Goal: Task Accomplishment & Management: Manage account settings

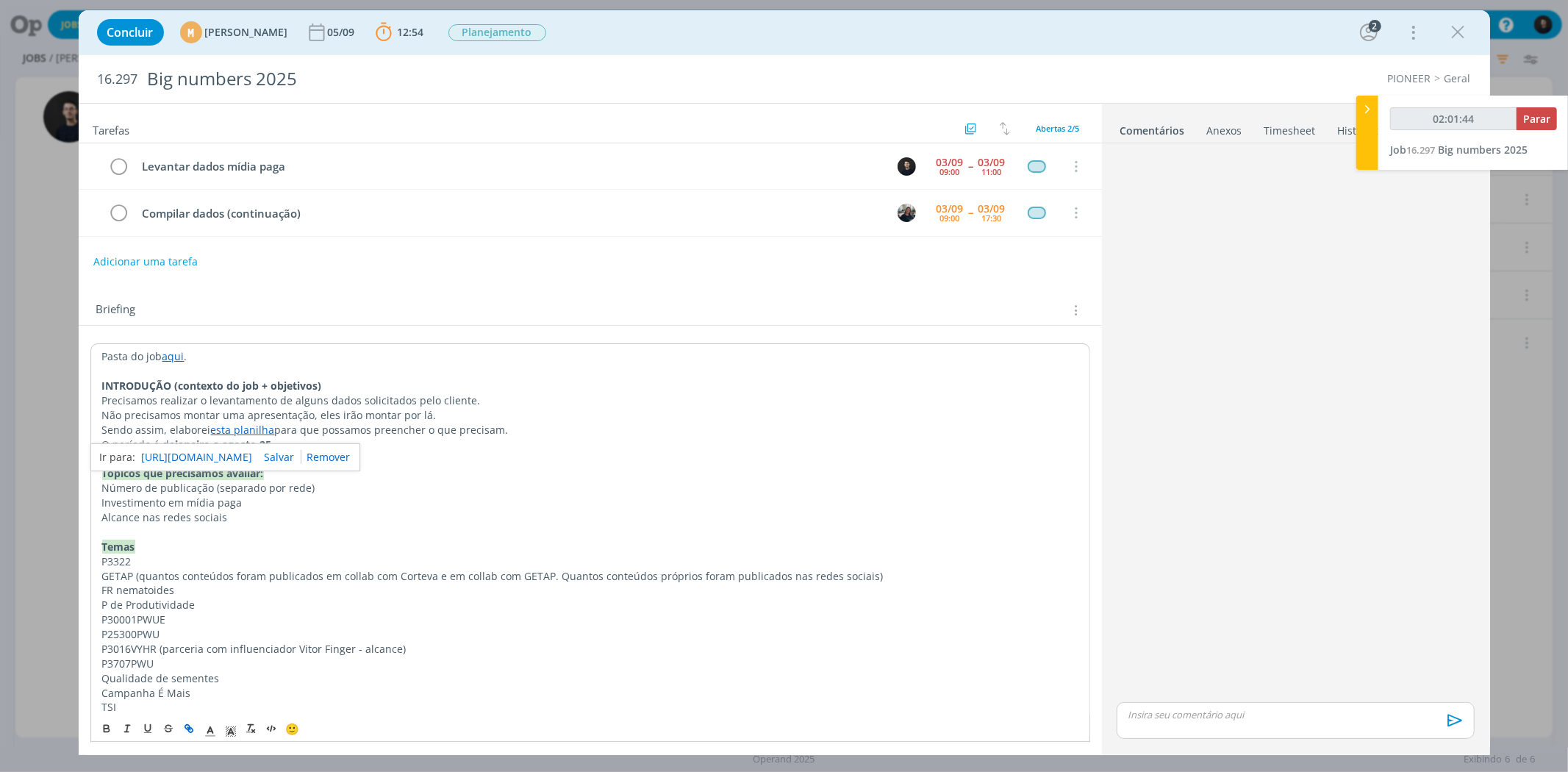
type input "02:01:45"
click at [1537, 117] on span "Parar" at bounding box center [1536, 118] width 27 height 14
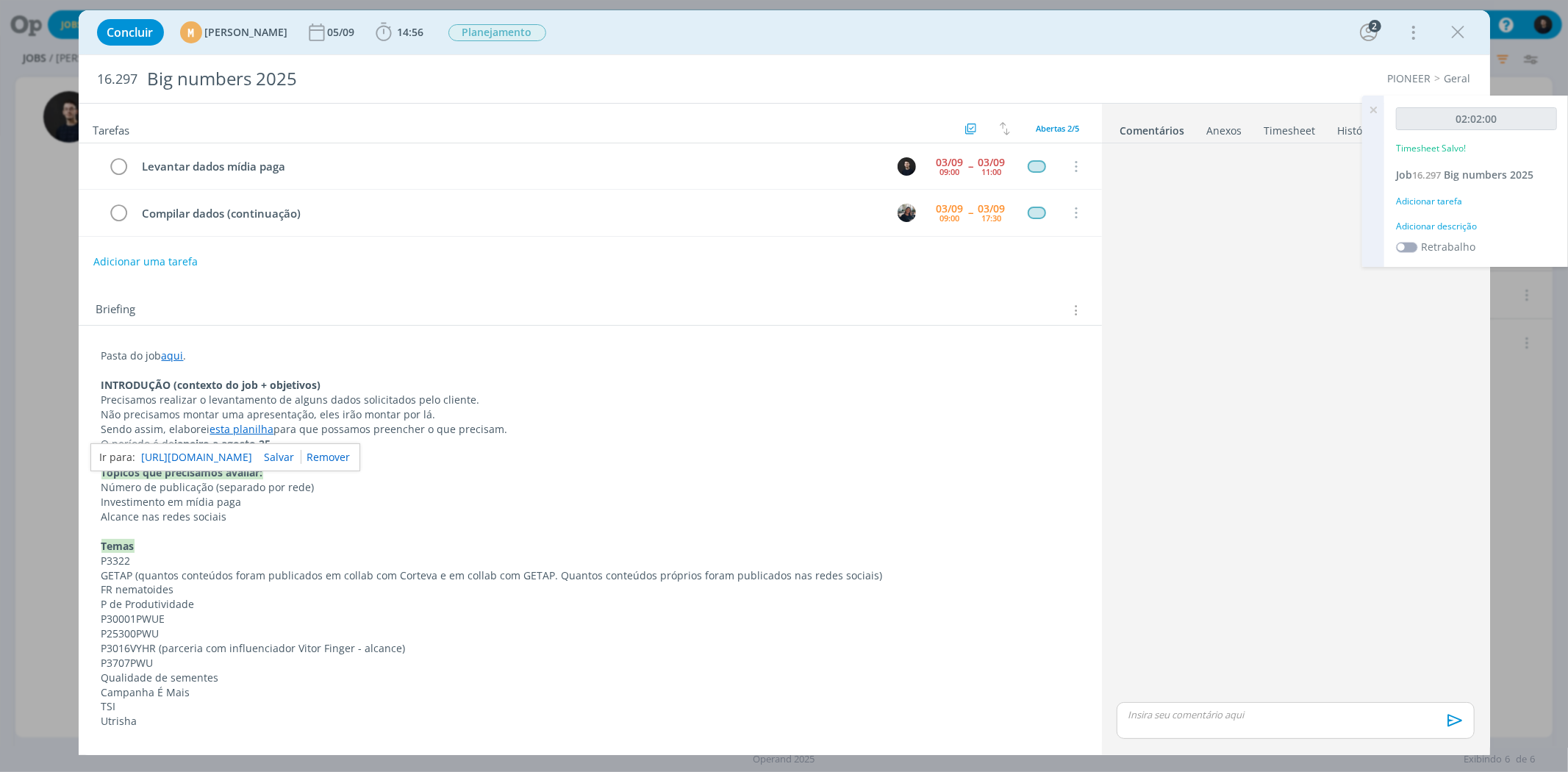
click at [1449, 218] on div "02:02:00 Timesheet Salvo! Job 16.297 Big numbers 2025 Adicionar tarefa Adiciona…" at bounding box center [1477, 181] width 184 height 171
click at [1467, 220] on div "Adicionar descrição" at bounding box center [1477, 226] width 161 height 13
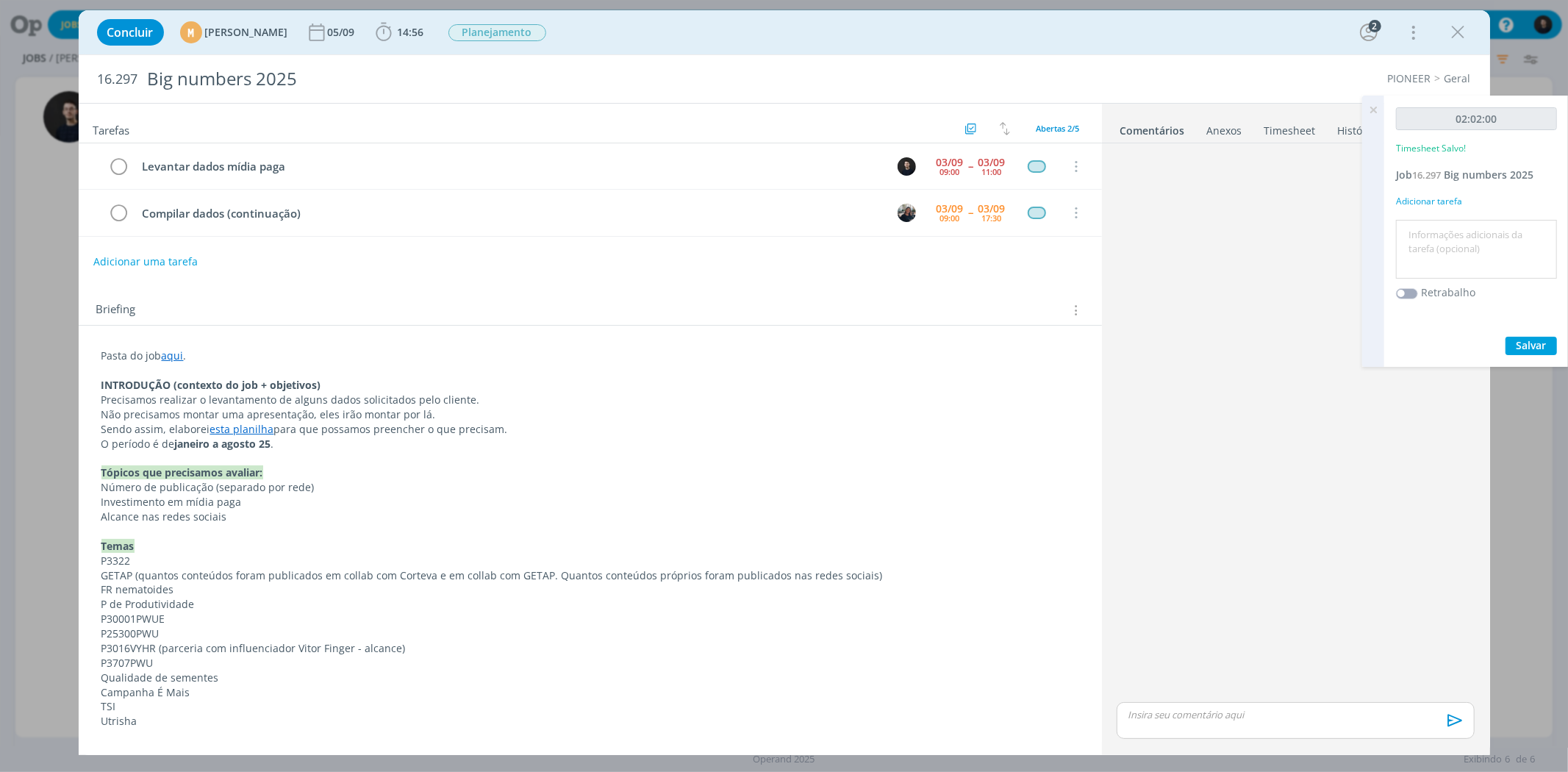
click at [1501, 230] on textarea at bounding box center [1477, 249] width 154 height 52
type textarea "Coleta"
click at [1506, 337] on button "Salvar" at bounding box center [1531, 346] width 51 height 19
click at [250, 432] on link "esta planilha" at bounding box center [242, 429] width 64 height 14
click at [253, 456] on link "[URL][DOMAIN_NAME]" at bounding box center [197, 457] width 111 height 20
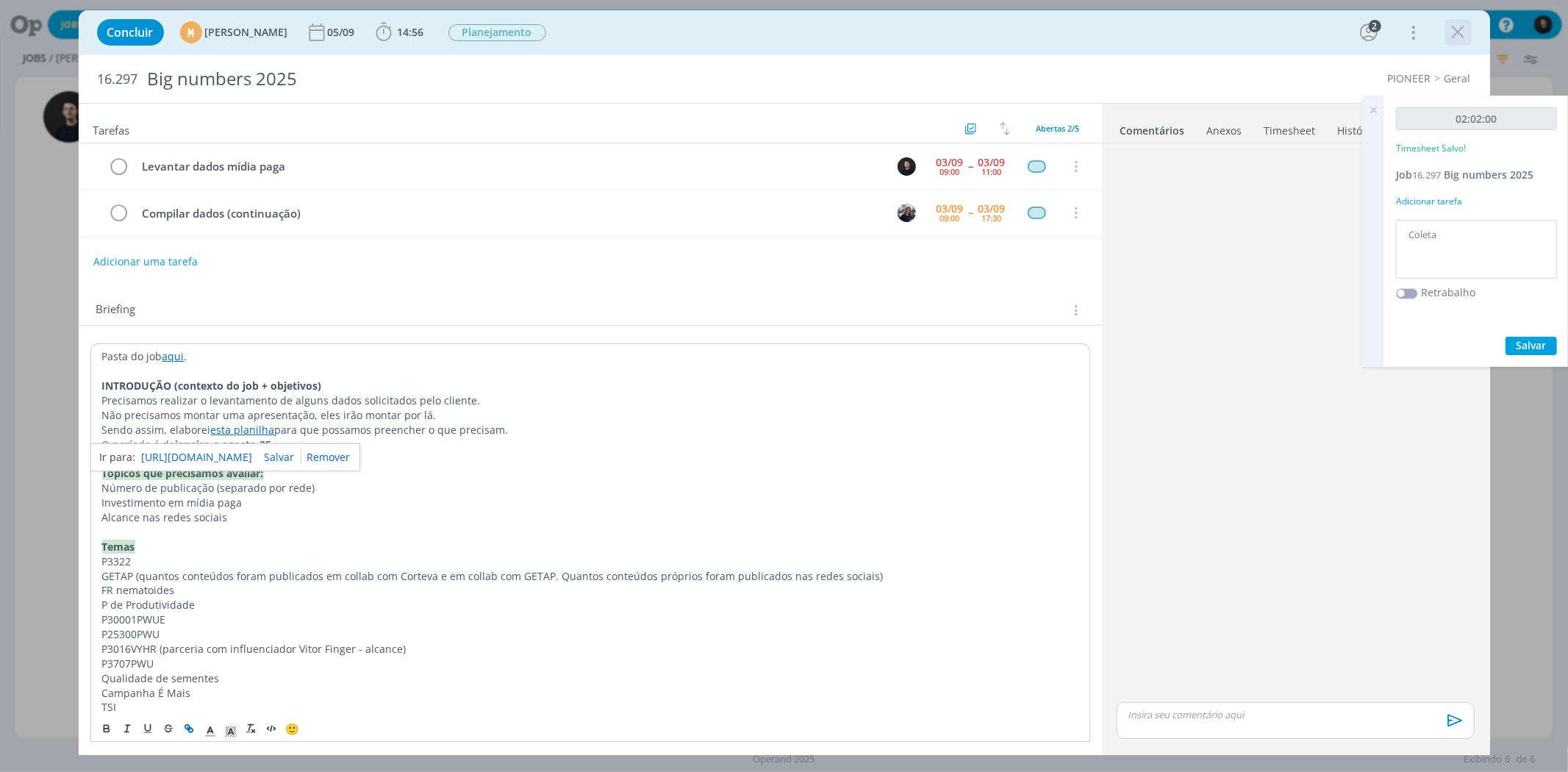
click at [1456, 31] on icon "dialog" at bounding box center [1459, 33] width 22 height 22
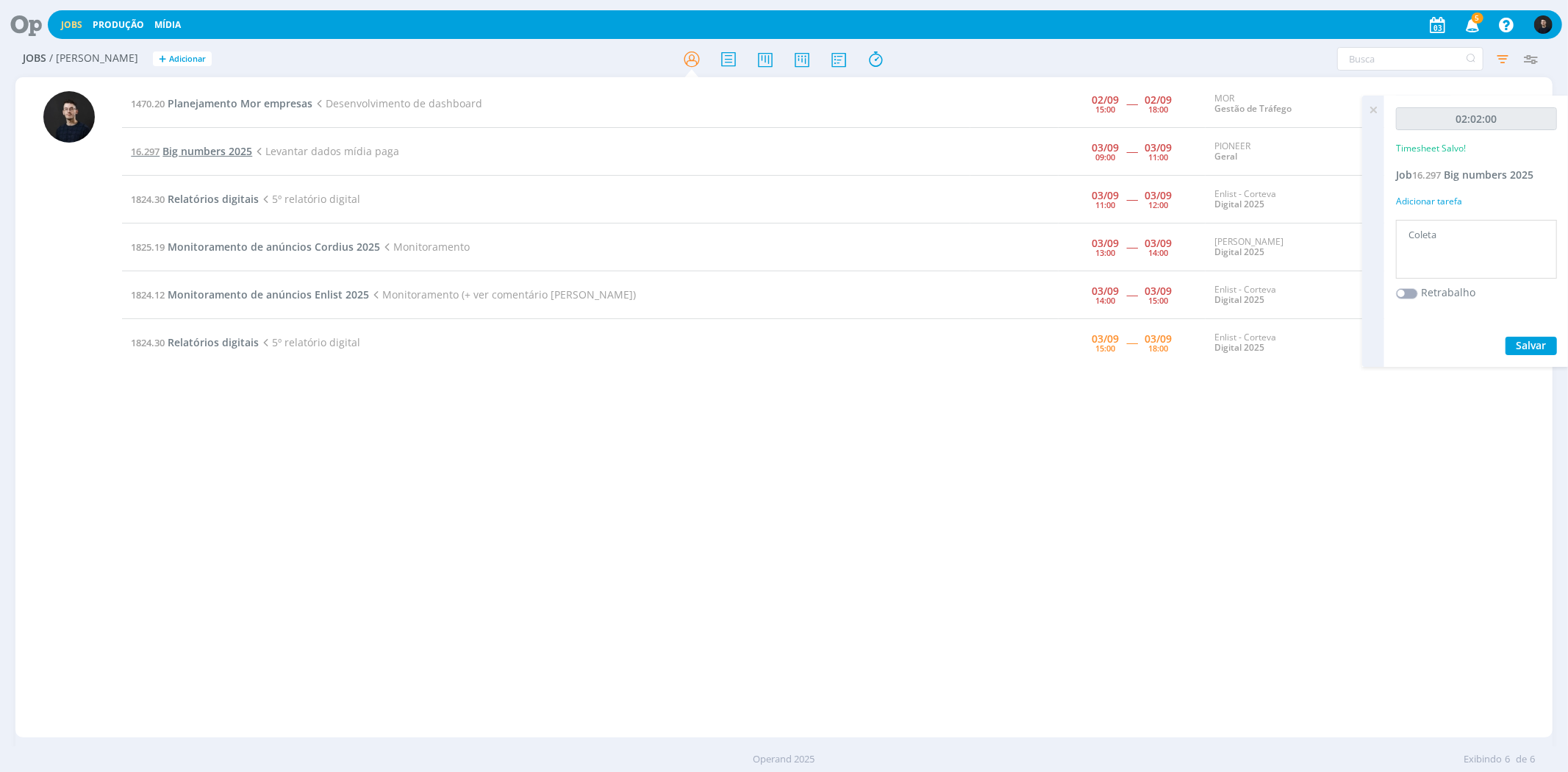
click at [234, 144] on span "Big numbers 2025" at bounding box center [208, 151] width 89 height 14
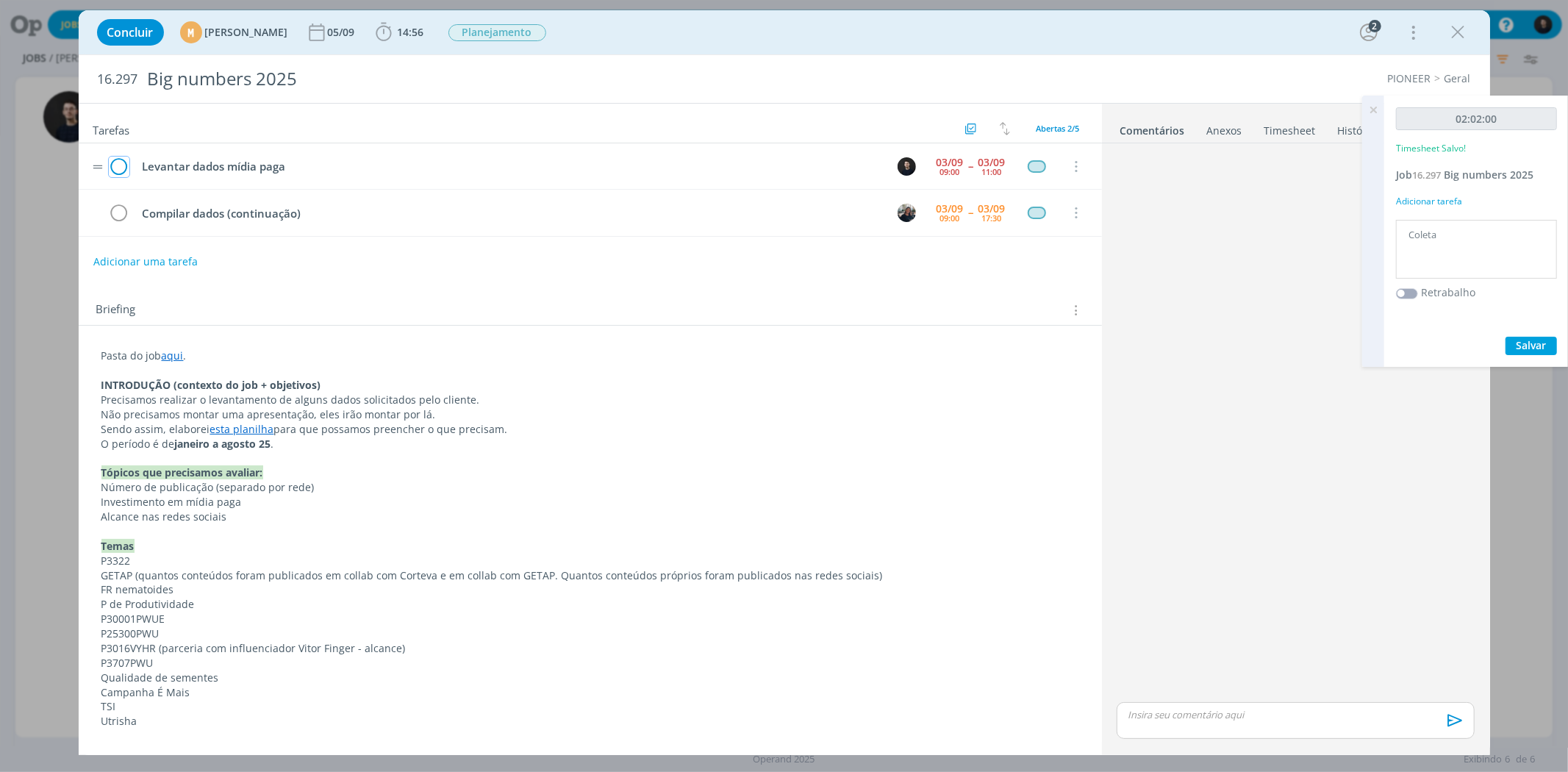
click at [123, 166] on icon "dialog" at bounding box center [119, 167] width 20 height 22
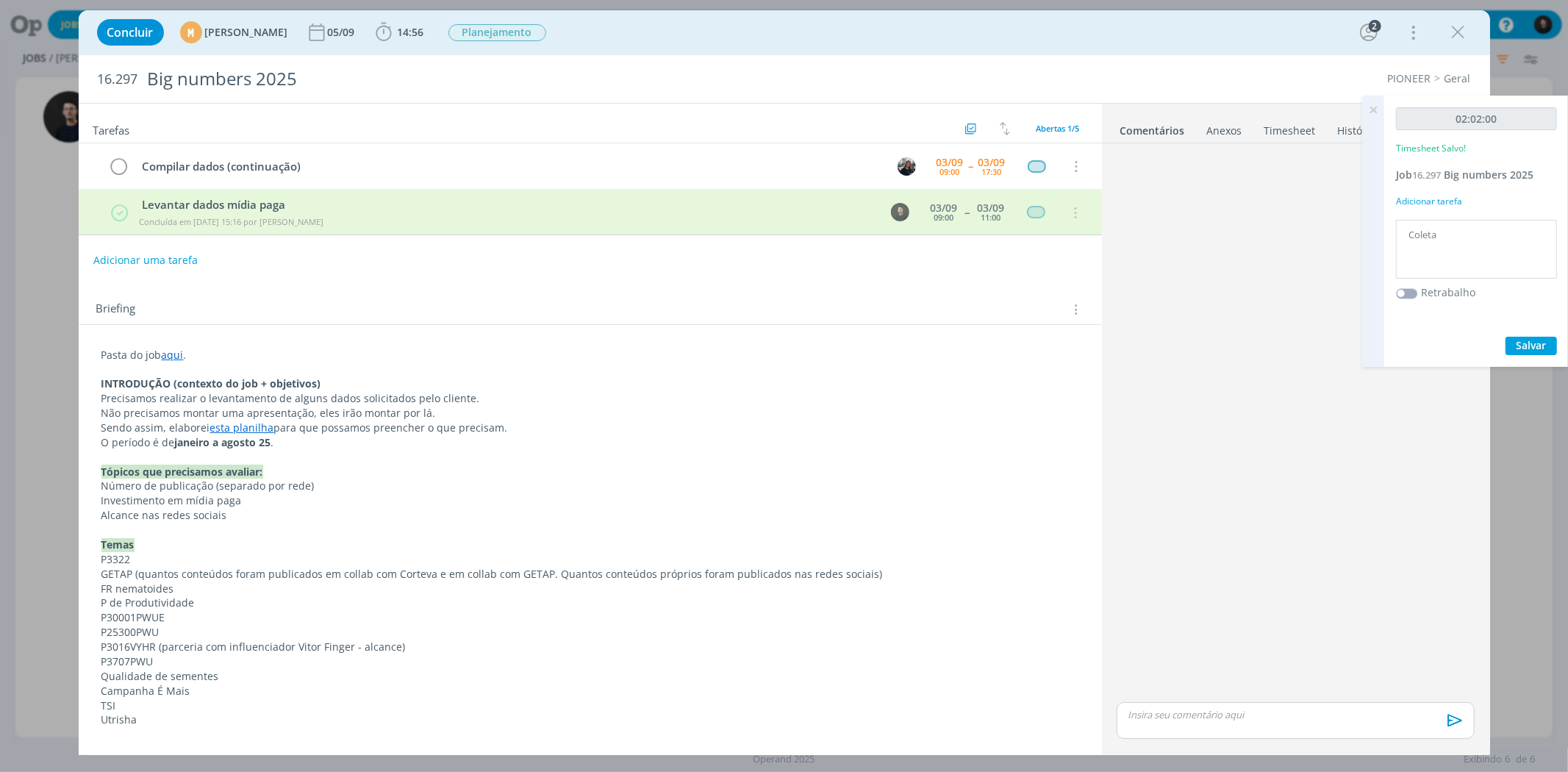
click at [60, 159] on div "Concluir M [PERSON_NAME] [DATE] 14:56 Iniciar Apontar Data * [DATE] Horas * 00:…" at bounding box center [784, 386] width 1568 height 772
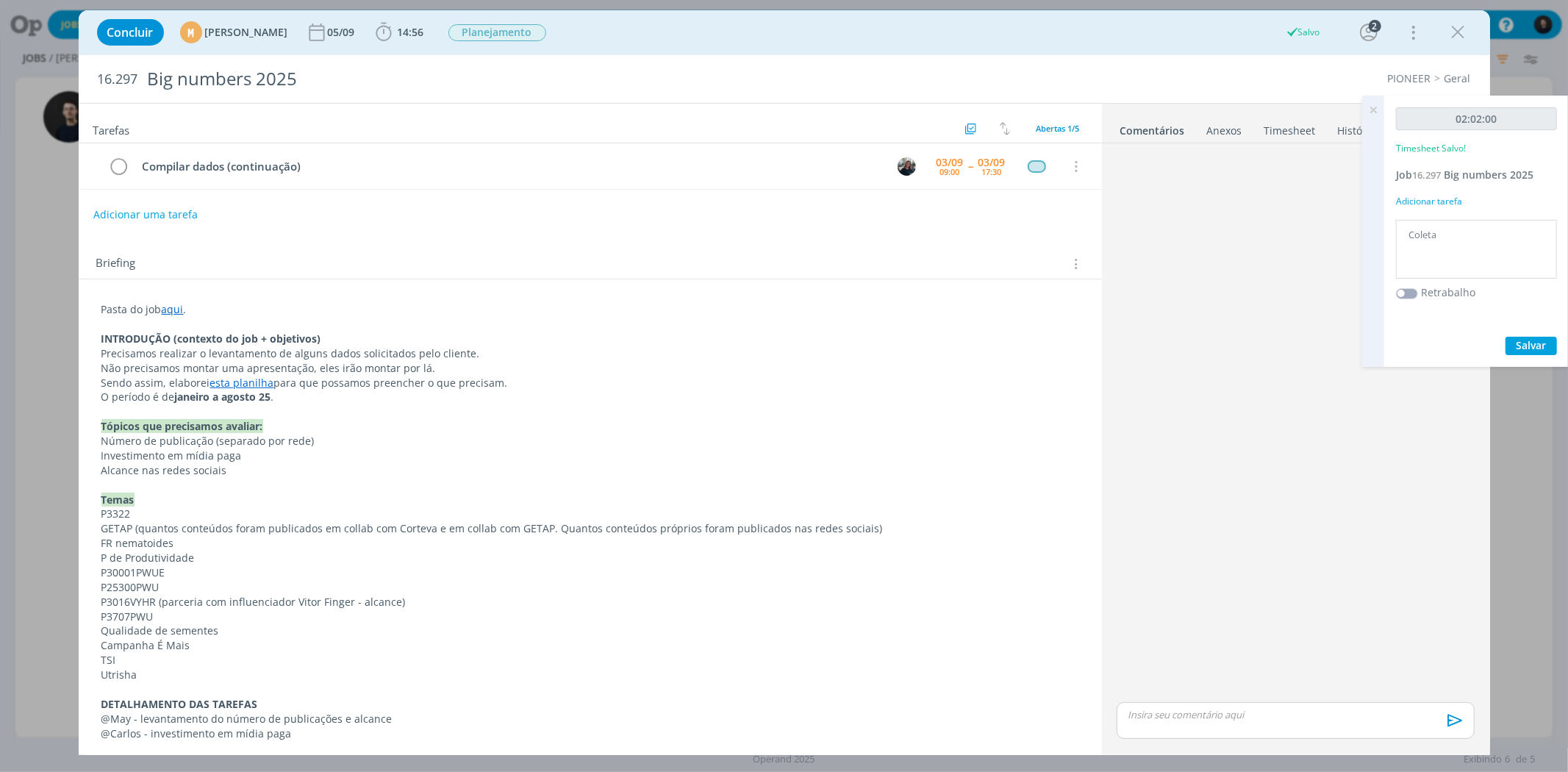
drag, startPoint x: 1457, startPoint y: 28, endPoint x: 1218, endPoint y: 206, distance: 298.0
click at [1460, 30] on icon "dialog" at bounding box center [1459, 33] width 22 height 22
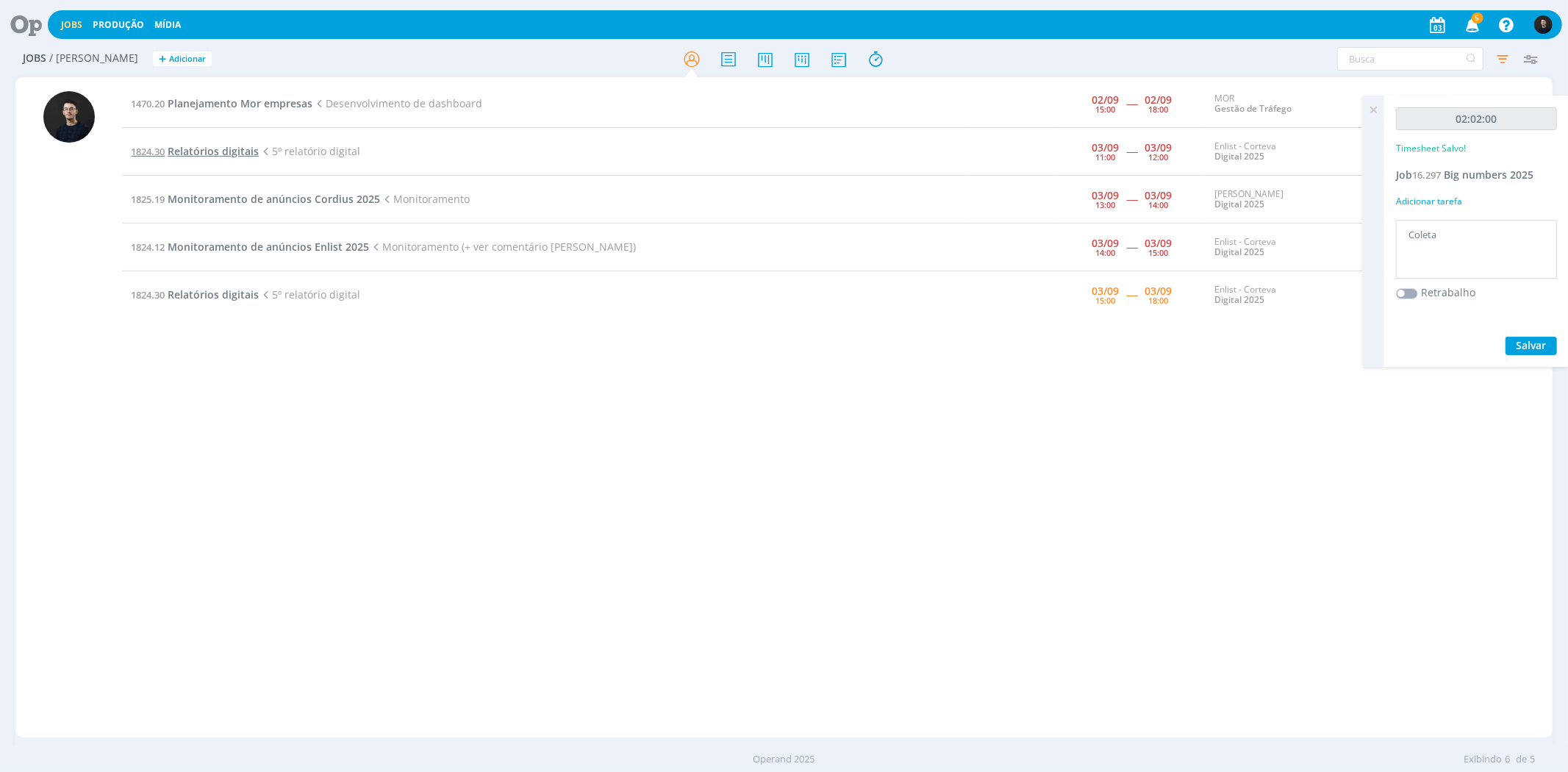
click at [246, 152] on span "Relatórios digitais" at bounding box center [213, 151] width 91 height 14
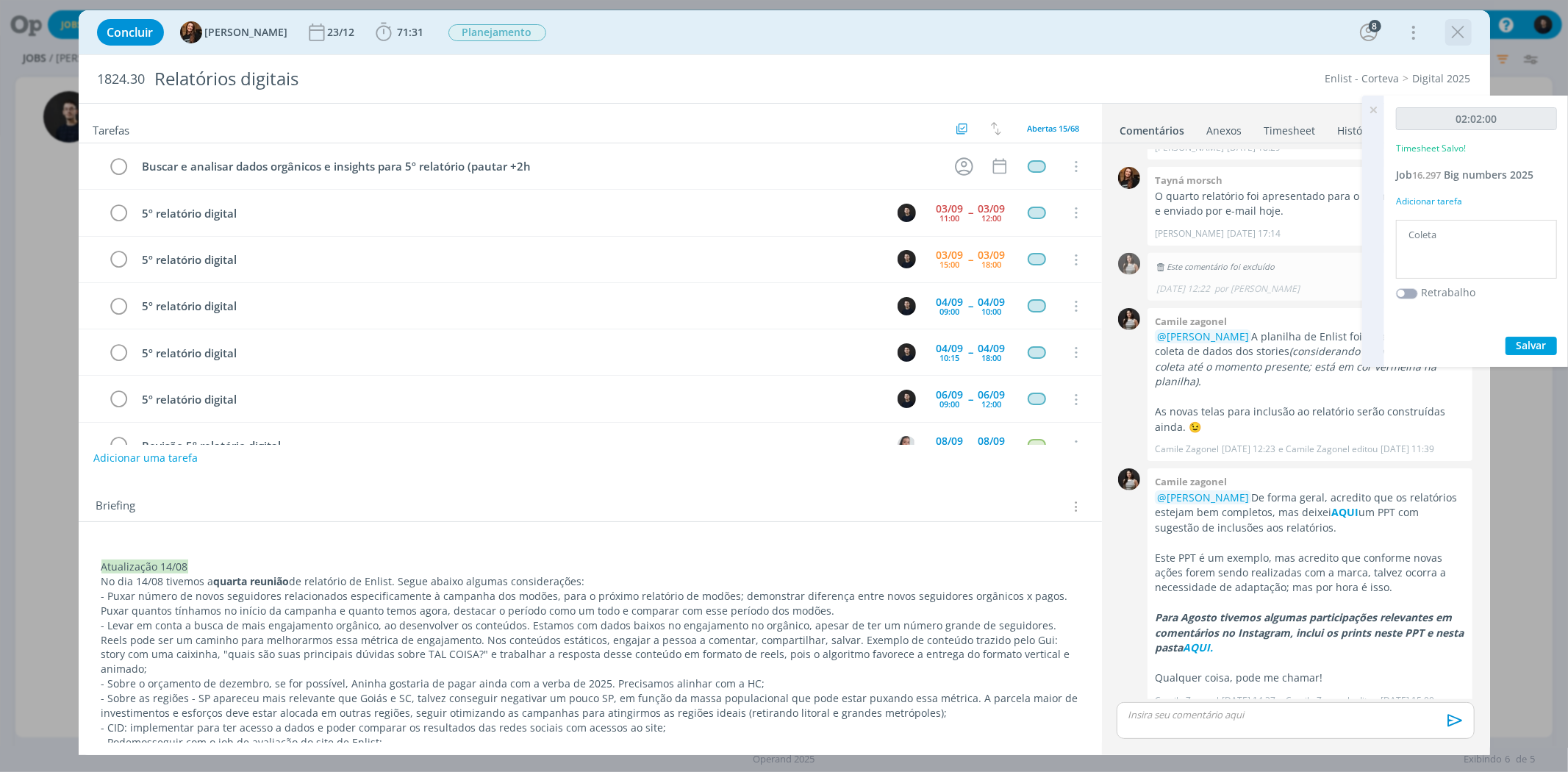
click at [1468, 33] on icon "dialog" at bounding box center [1459, 33] width 22 height 22
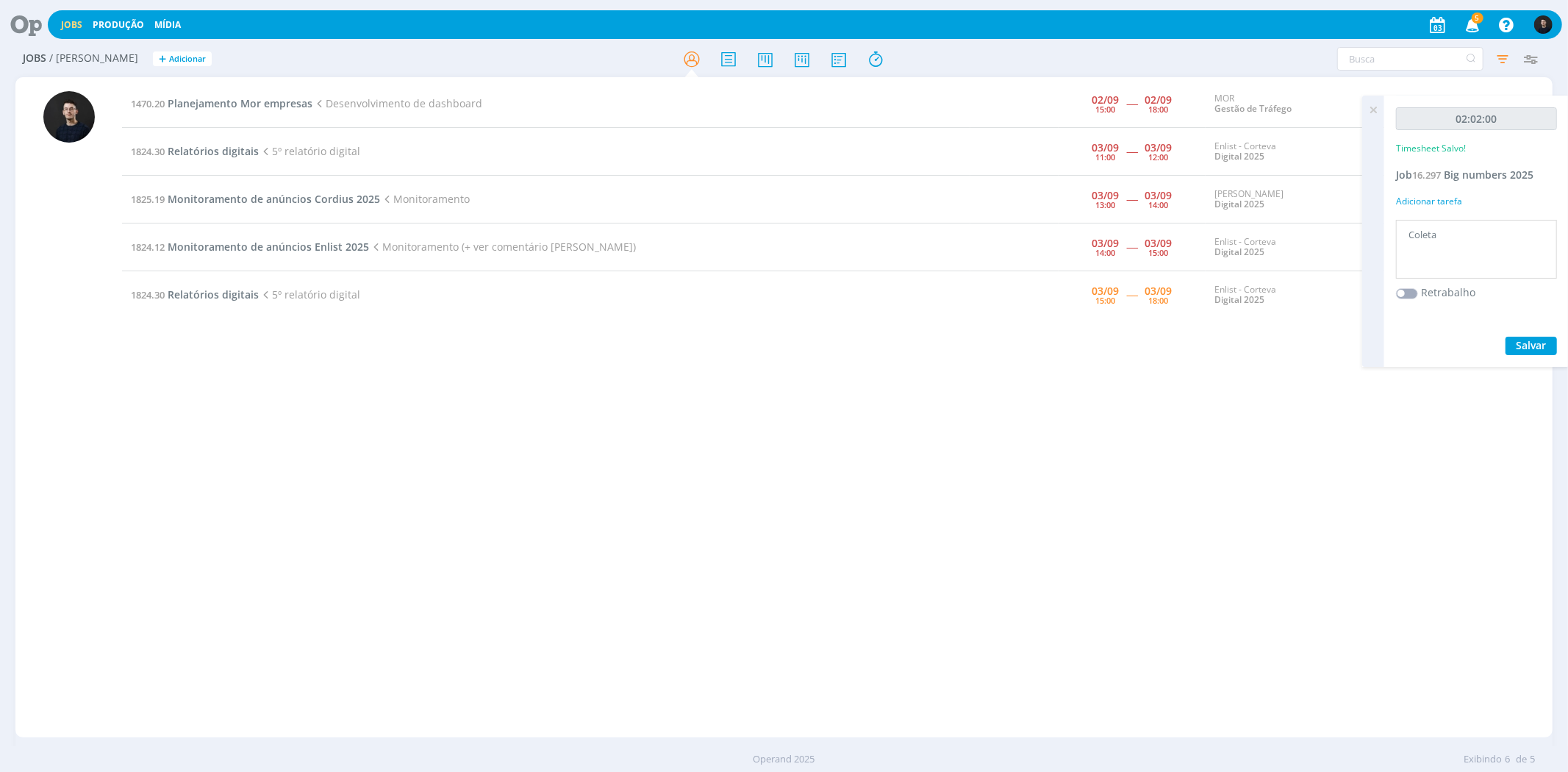
click at [905, 425] on div "1470.20 Planejamento Mor empresas Desenvolvimento de dashboard [DATE] 15:00 ---…" at bounding box center [837, 406] width 1430 height 654
drag, startPoint x: 1119, startPoint y: 457, endPoint x: 1115, endPoint y: 450, distance: 8.1
click at [1118, 453] on div "1470.20 Planejamento Mor empresas Desenvolvimento de dashboard [DATE] 15:00 ---…" at bounding box center [837, 406] width 1430 height 654
click at [277, 250] on span "Monitoramento de anúncios Enlist 2025" at bounding box center [268, 246] width 202 height 14
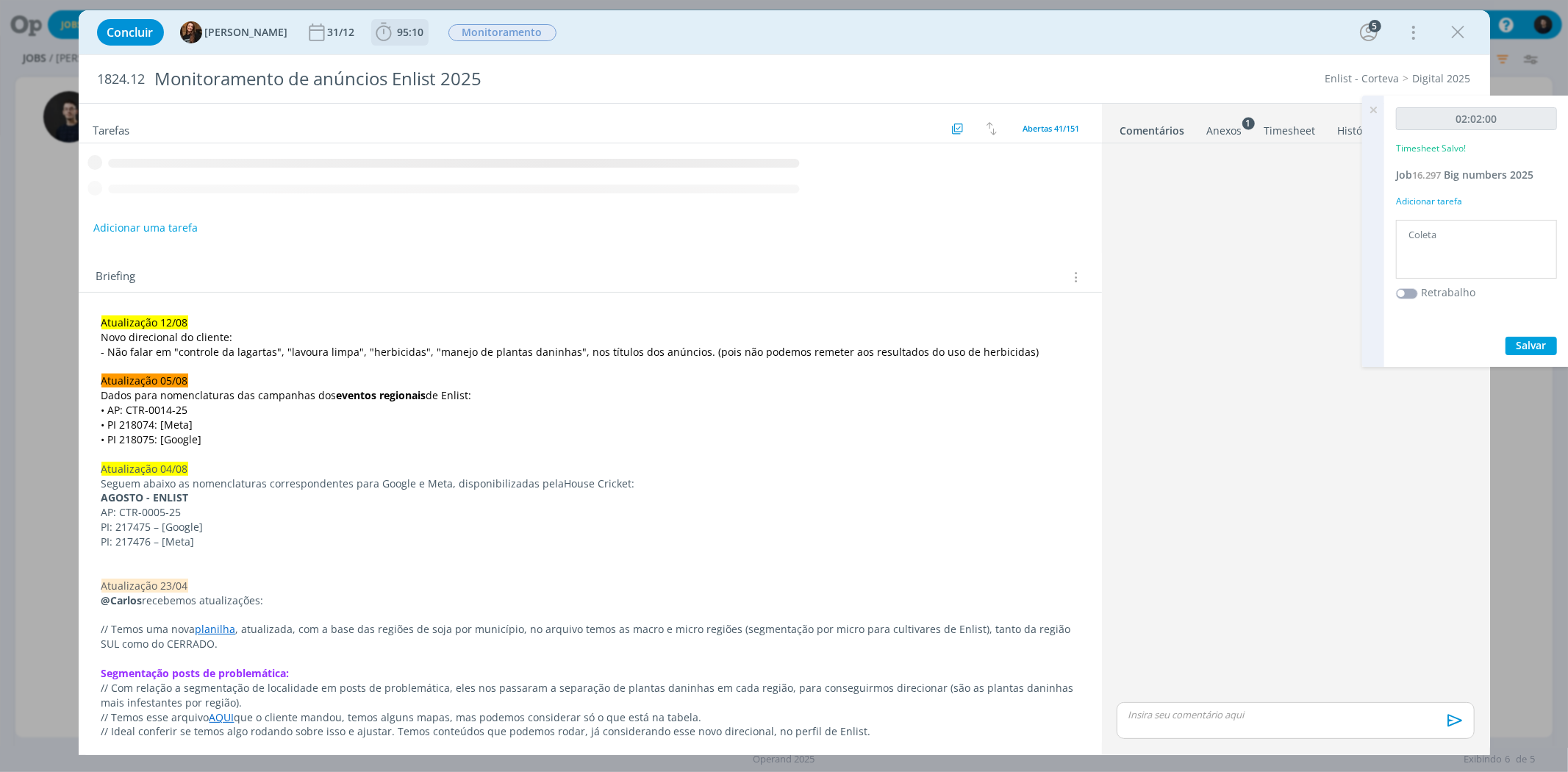
click at [399, 33] on span "95:10" at bounding box center [410, 32] width 26 height 14
click at [418, 66] on span "Iniciar" at bounding box center [433, 64] width 31 height 10
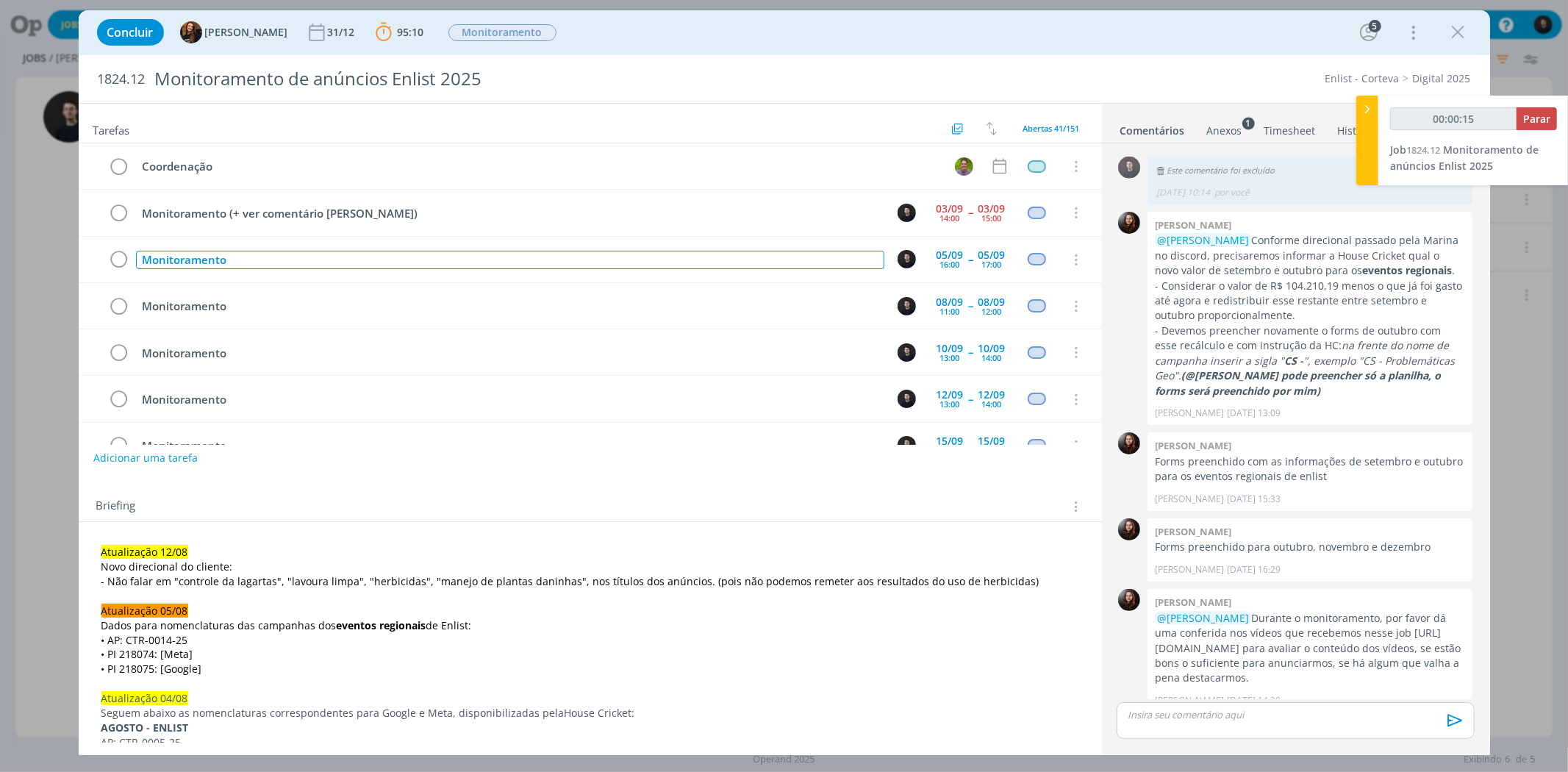
scroll to position [1298, 0]
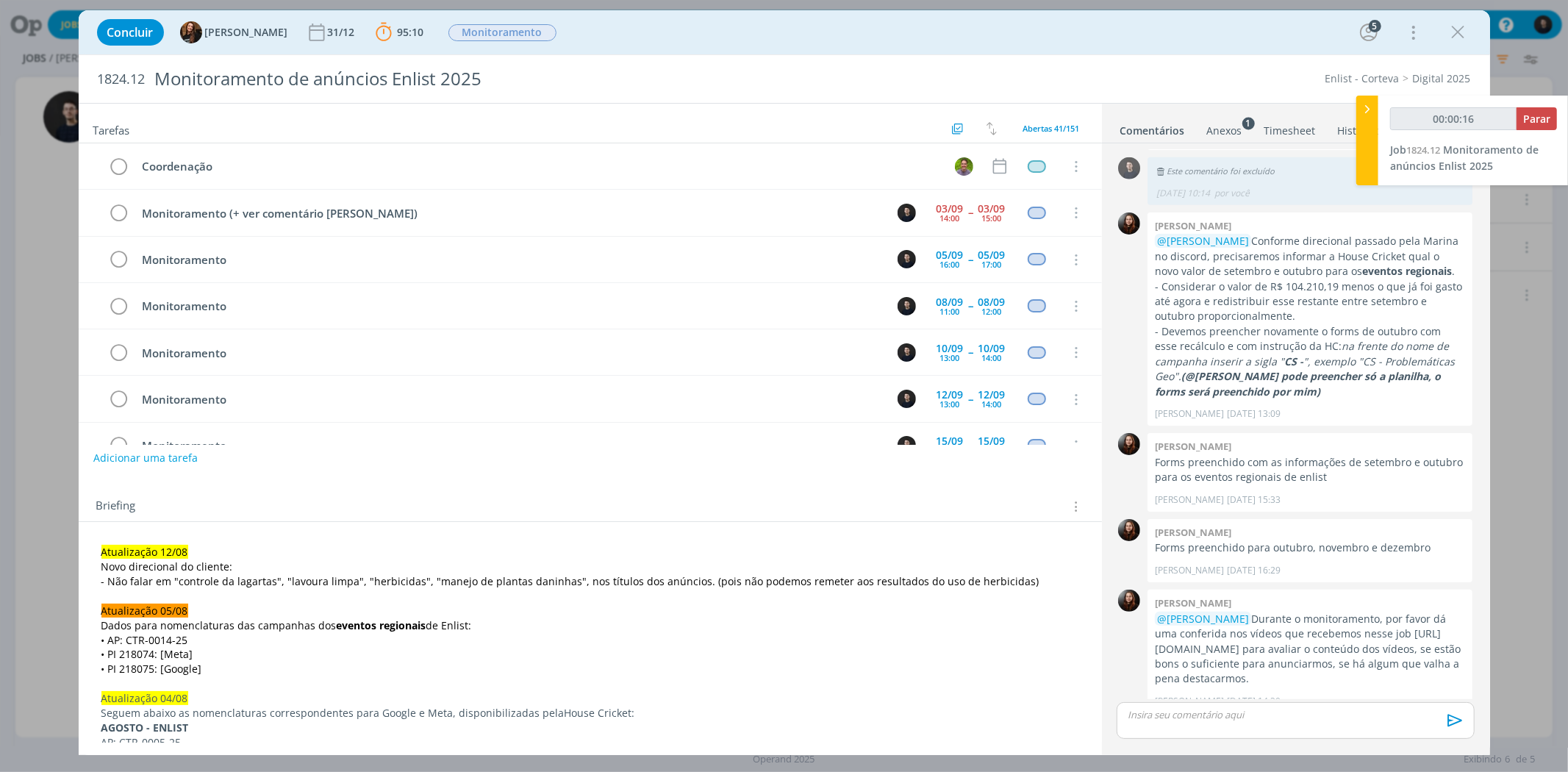
click at [64, 339] on div "Concluir Tayná Morsch 31/12 95:10 Parar Apontar Data * [DATE] Horas * 00:00 Tar…" at bounding box center [784, 386] width 1568 height 772
click at [1448, 32] on icon "dialog" at bounding box center [1459, 33] width 22 height 22
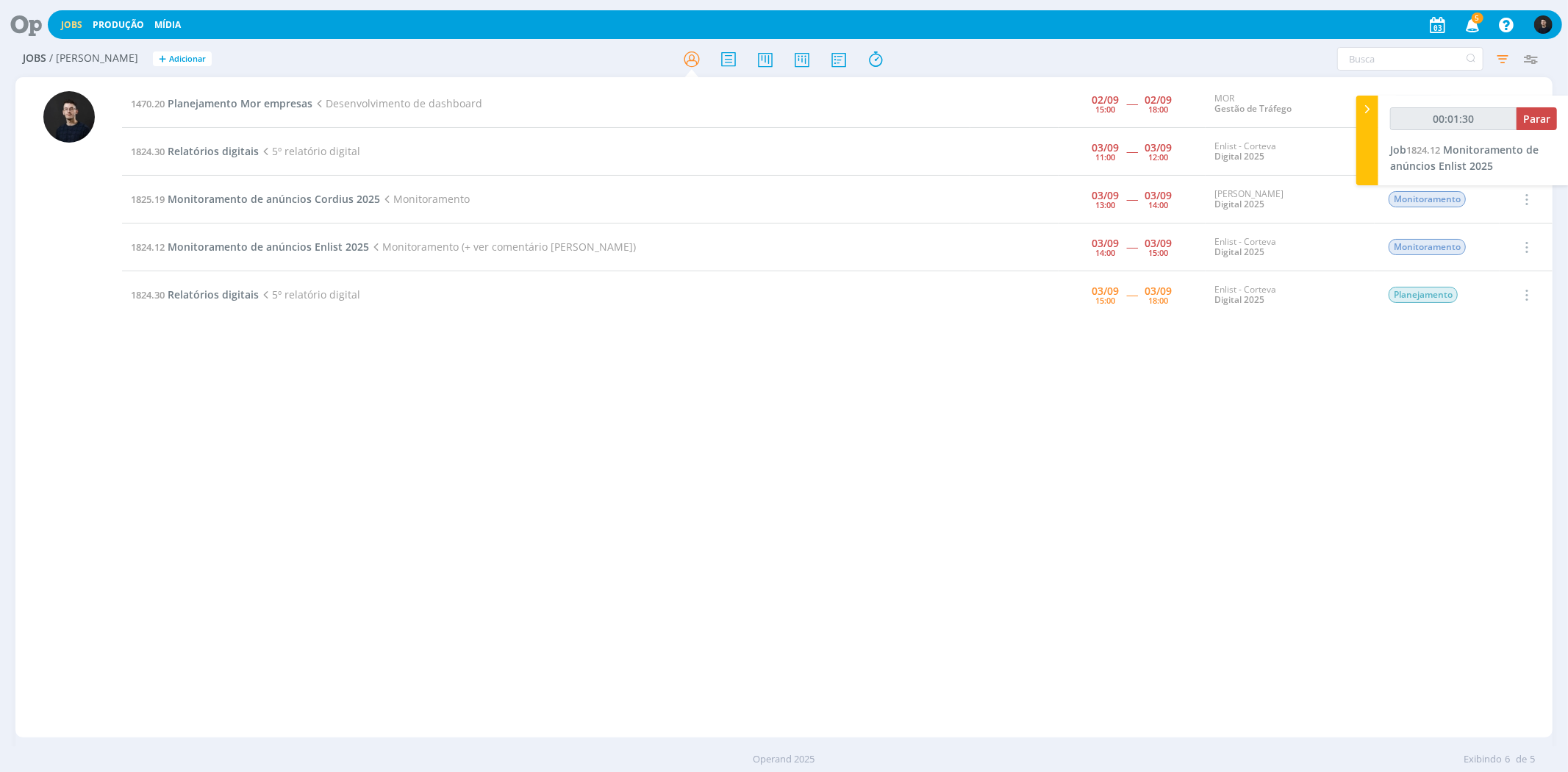
click at [1079, 63] on div "Filtros Filtrar [GEOGRAPHIC_DATA] Tipo Jobs e Tarefas Data Dia atual + Atrasado…" at bounding box center [1296, 59] width 498 height 23
click at [998, 54] on div at bounding box center [784, 59] width 513 height 26
drag, startPoint x: 1222, startPoint y: 600, endPoint x: 1207, endPoint y: 601, distance: 15.0
click at [1214, 599] on div "1470.20 Planejamento Mor empresas Desenvolvimento de dashboard [DATE] 15:00 ---…" at bounding box center [837, 406] width 1430 height 654
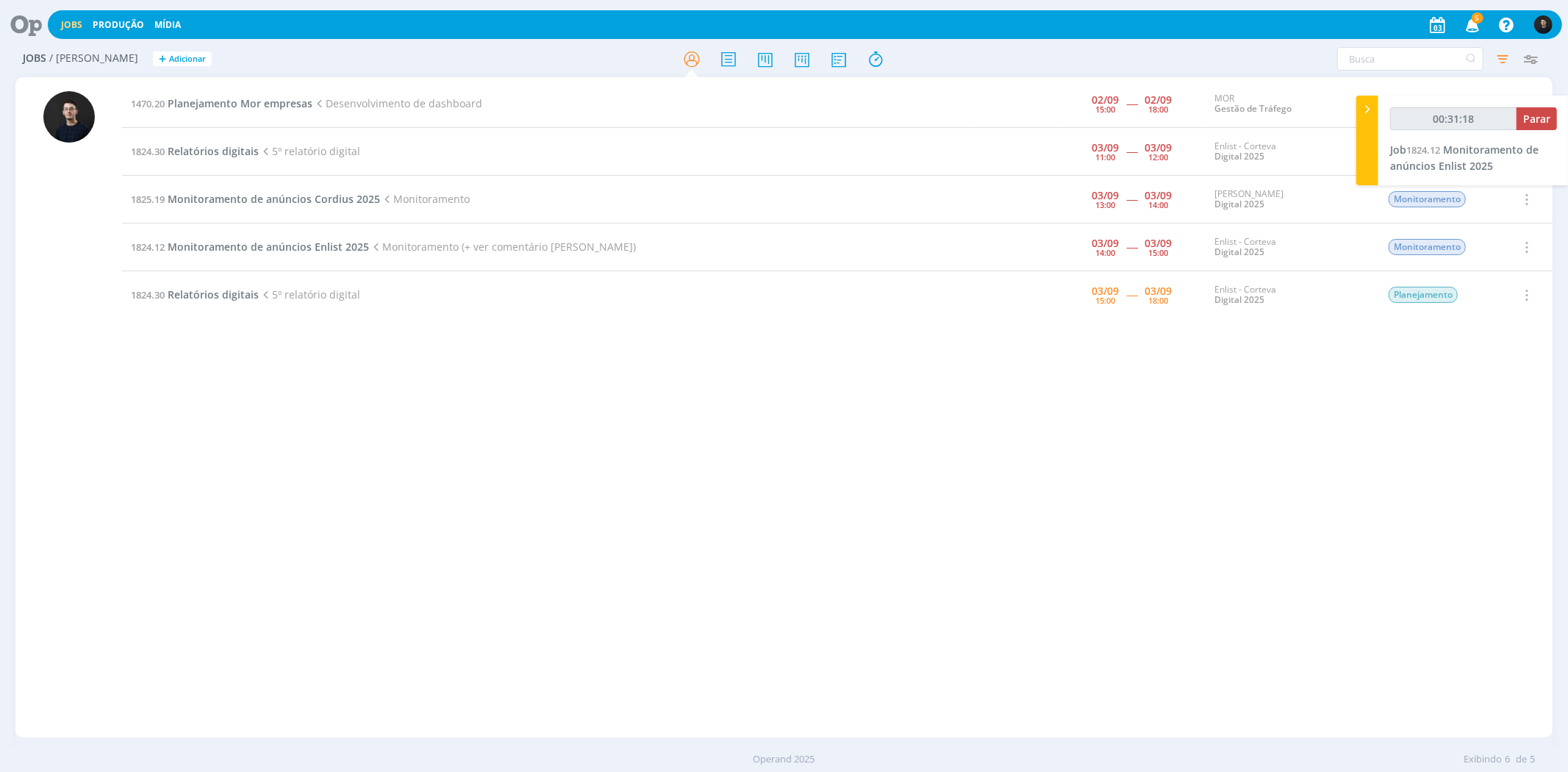
click at [1463, 559] on div "1470.20 Planejamento Mor empresas Desenvolvimento de dashboard [DATE] 15:00 ---…" at bounding box center [837, 406] width 1430 height 654
click at [351, 241] on span "Monitoramento de anúncios Enlist 2025" at bounding box center [268, 246] width 202 height 14
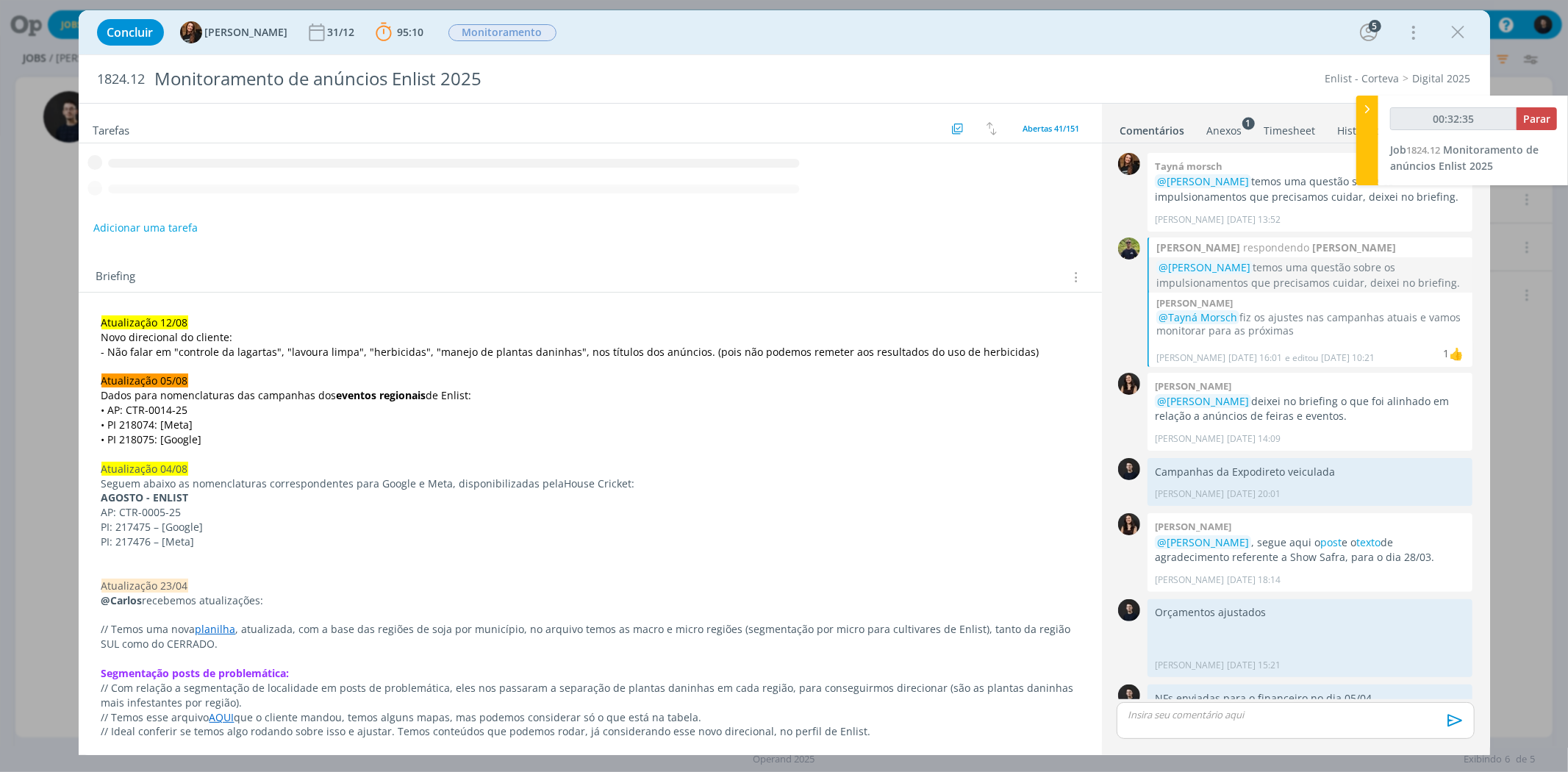
scroll to position [1298, 0]
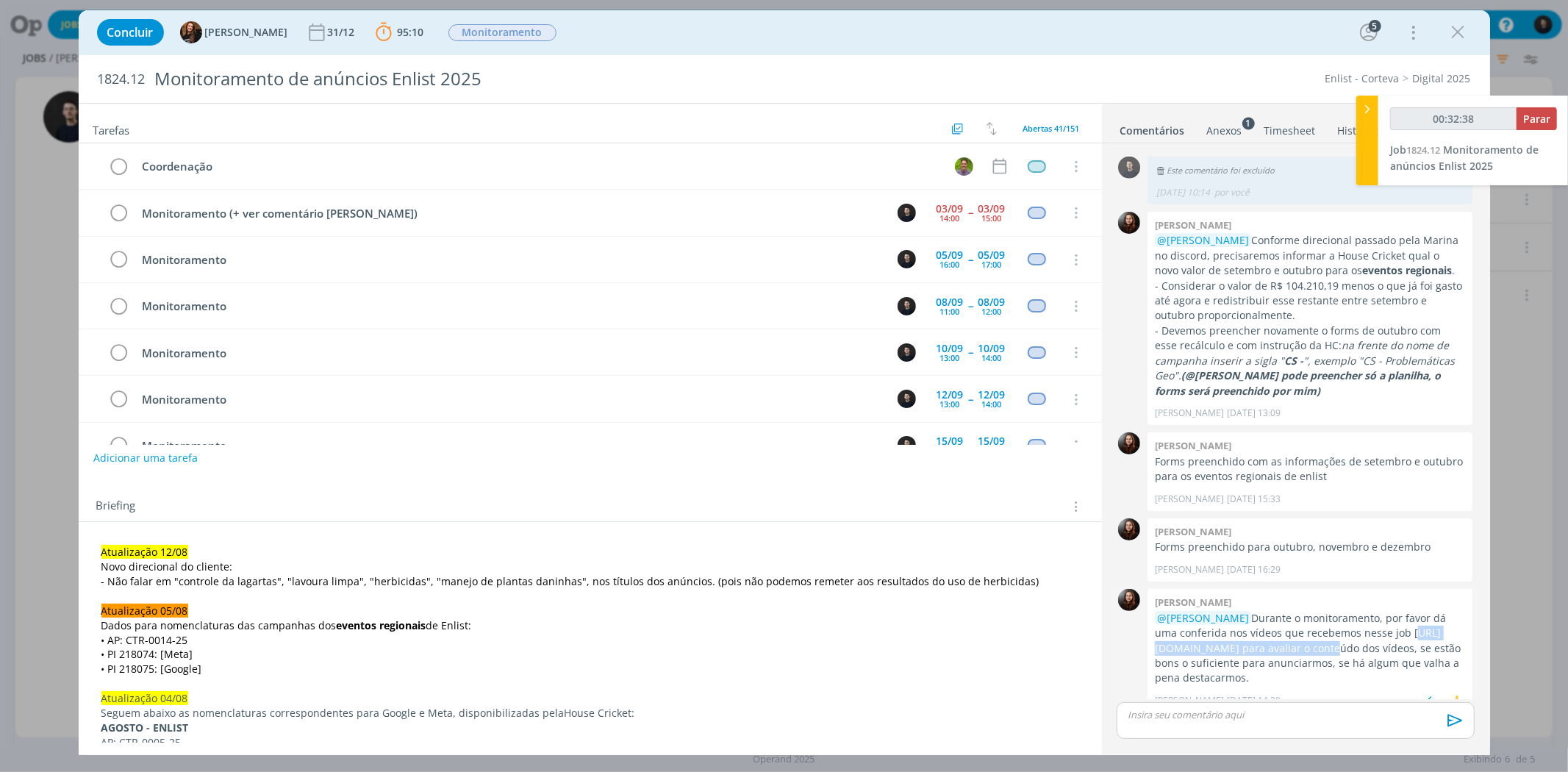
drag, startPoint x: 1351, startPoint y: 634, endPoint x: 1159, endPoint y: 632, distance: 192.0
click at [1159, 632] on p "@[PERSON_NAME] Durante o monitoramento, por favor dá uma conferida nos vídeos q…" at bounding box center [1309, 648] width 310 height 75
type input "02:02:00"
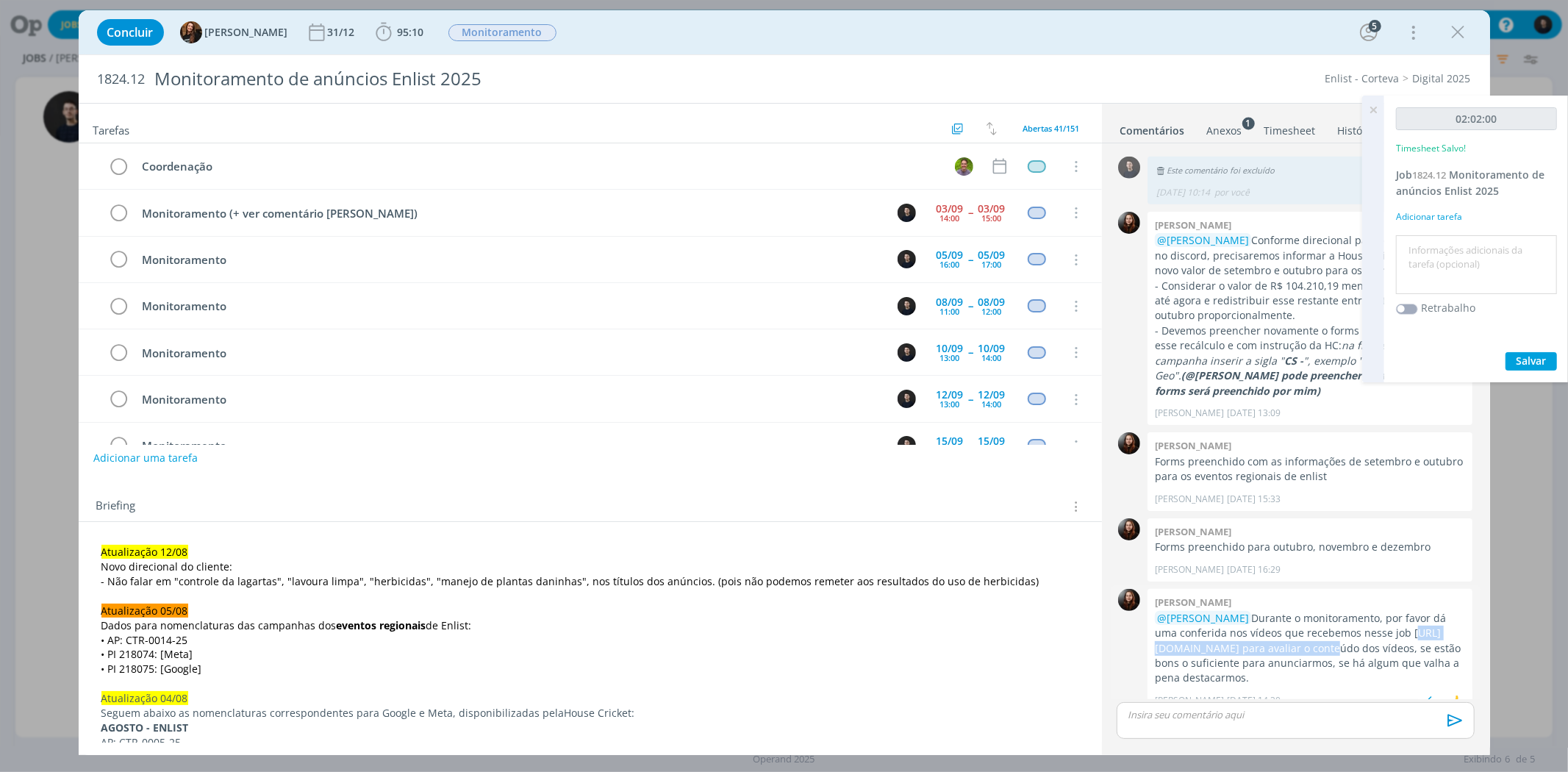
scroll to position [1298, 0]
click at [1460, 34] on icon "dialog" at bounding box center [1459, 33] width 22 height 22
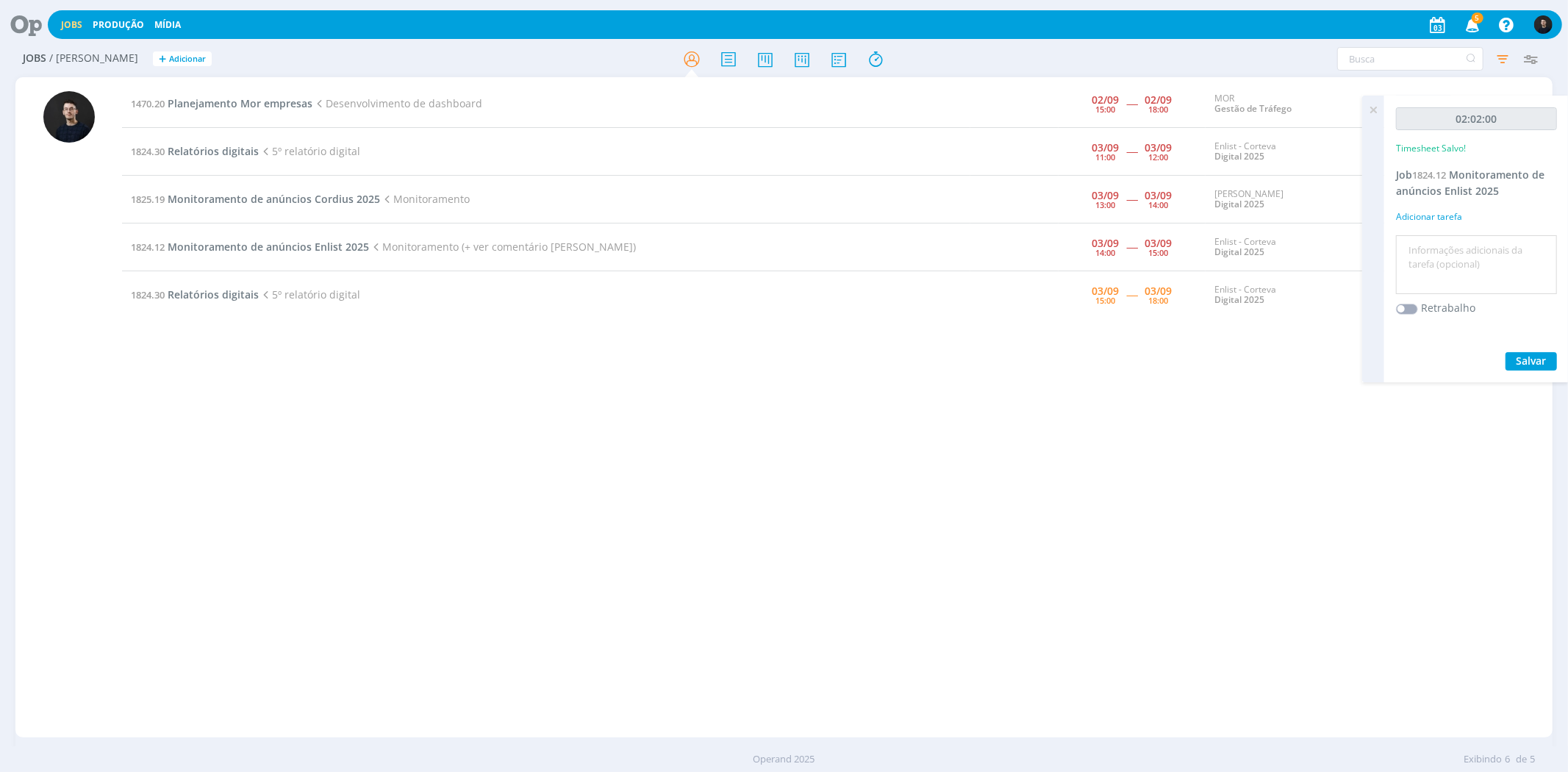
click at [1374, 113] on icon at bounding box center [1374, 110] width 26 height 29
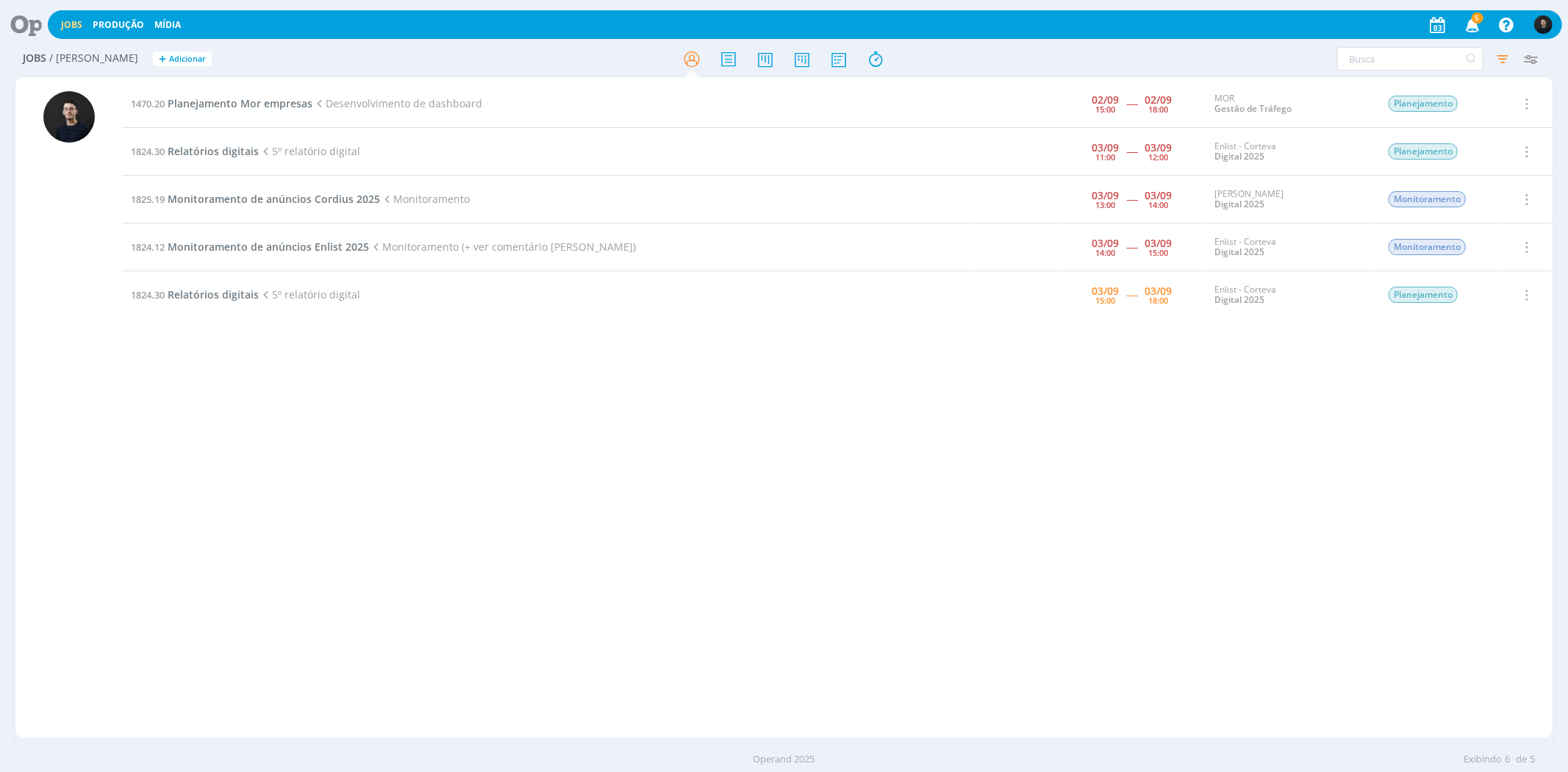
click at [36, 20] on icon at bounding box center [20, 24] width 30 height 29
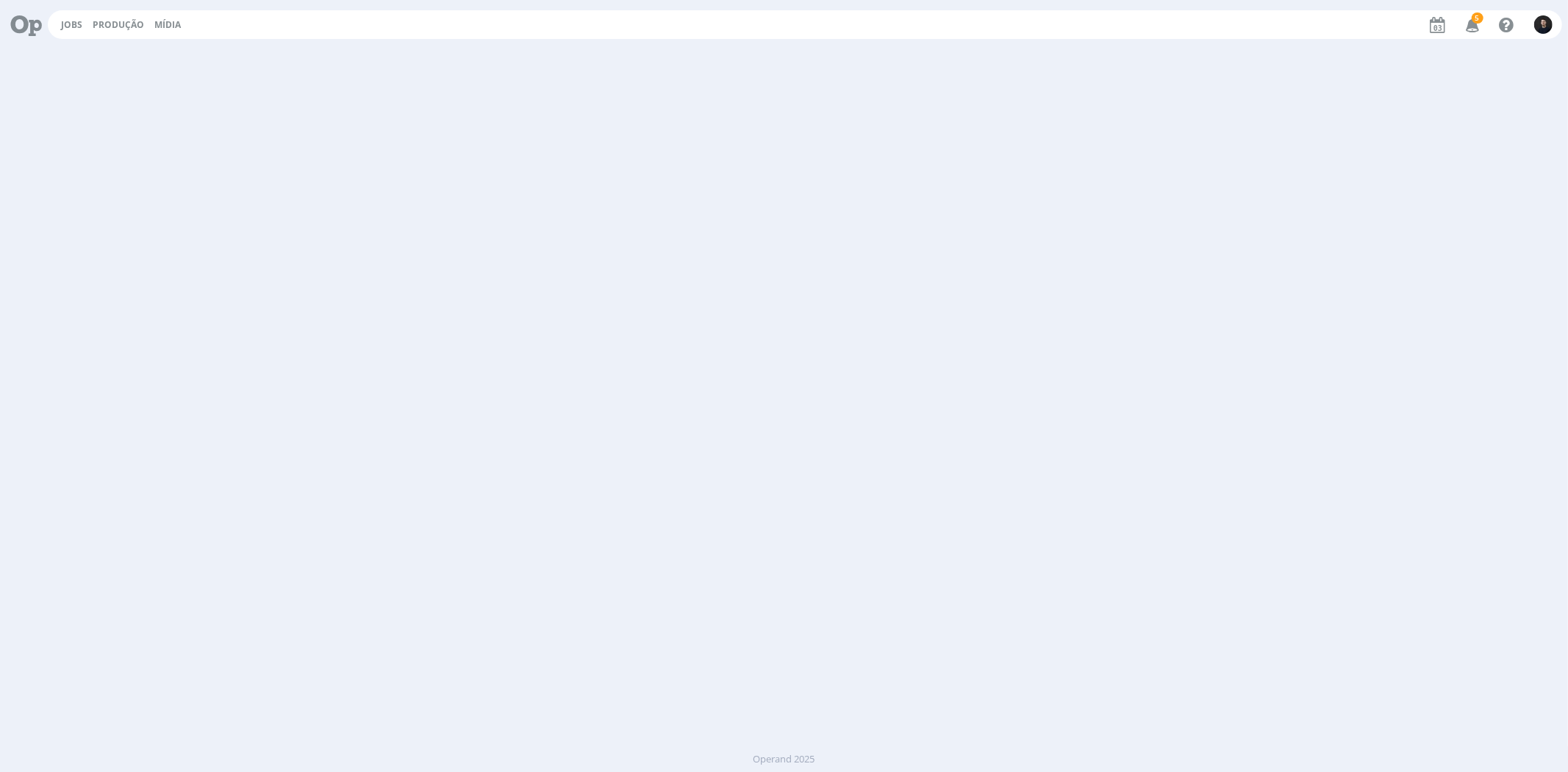
click at [36, 20] on icon at bounding box center [20, 24] width 30 height 29
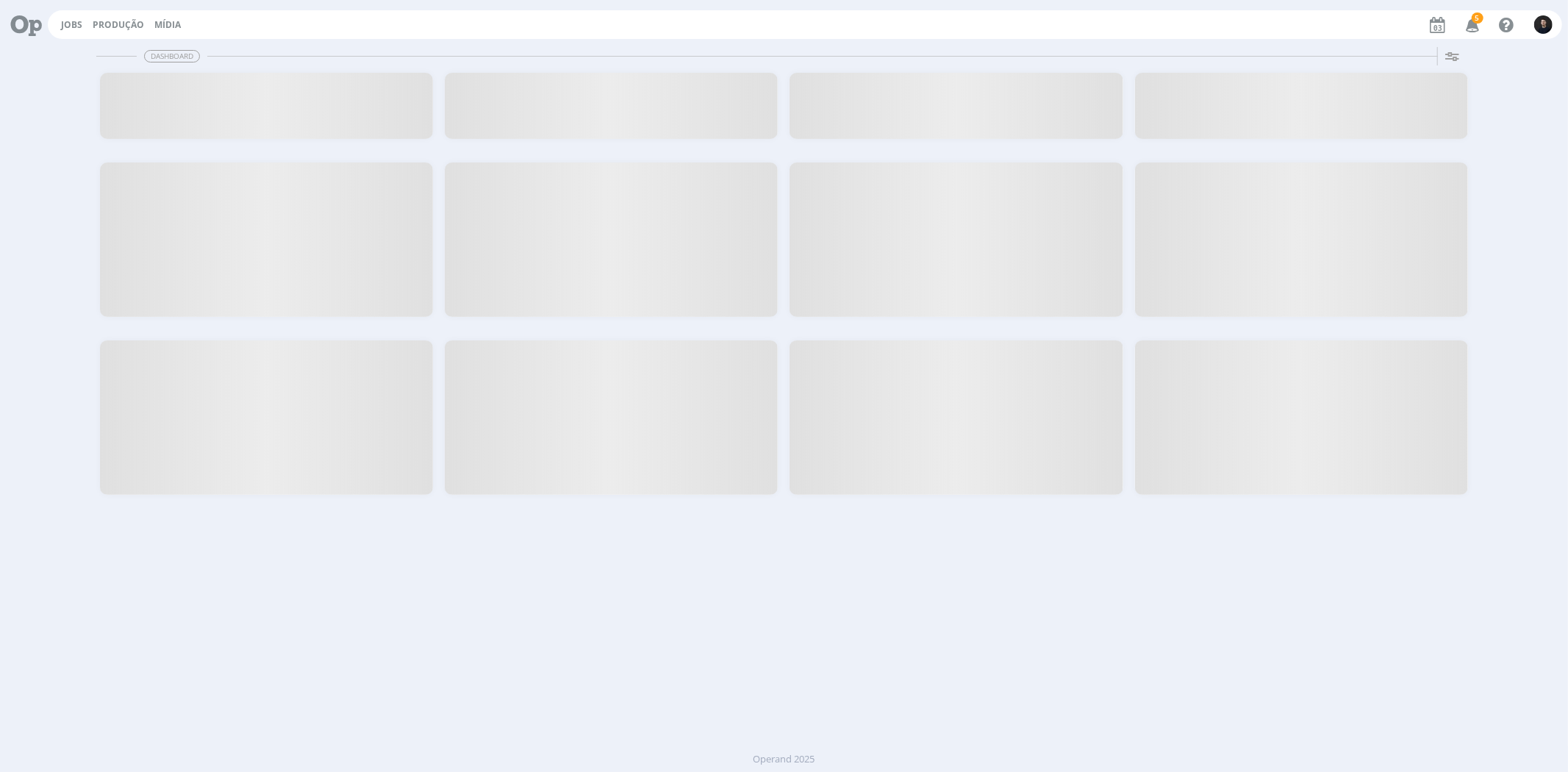
click at [36, 20] on icon at bounding box center [20, 24] width 30 height 29
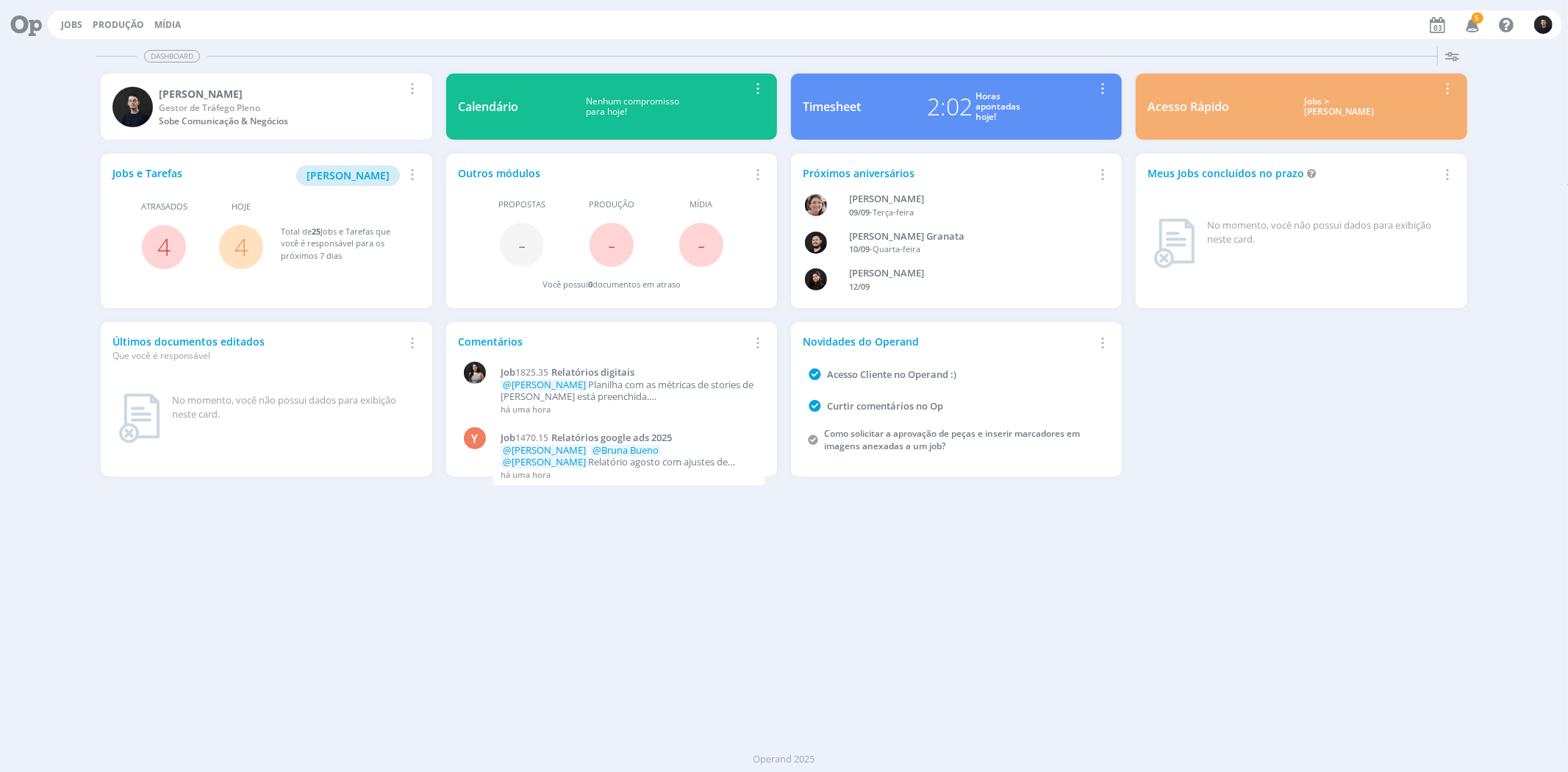
click at [881, 111] on div "2:02 Horas apontadas hoje!" at bounding box center [973, 107] width 226 height 35
